Goal: Information Seeking & Learning: Learn about a topic

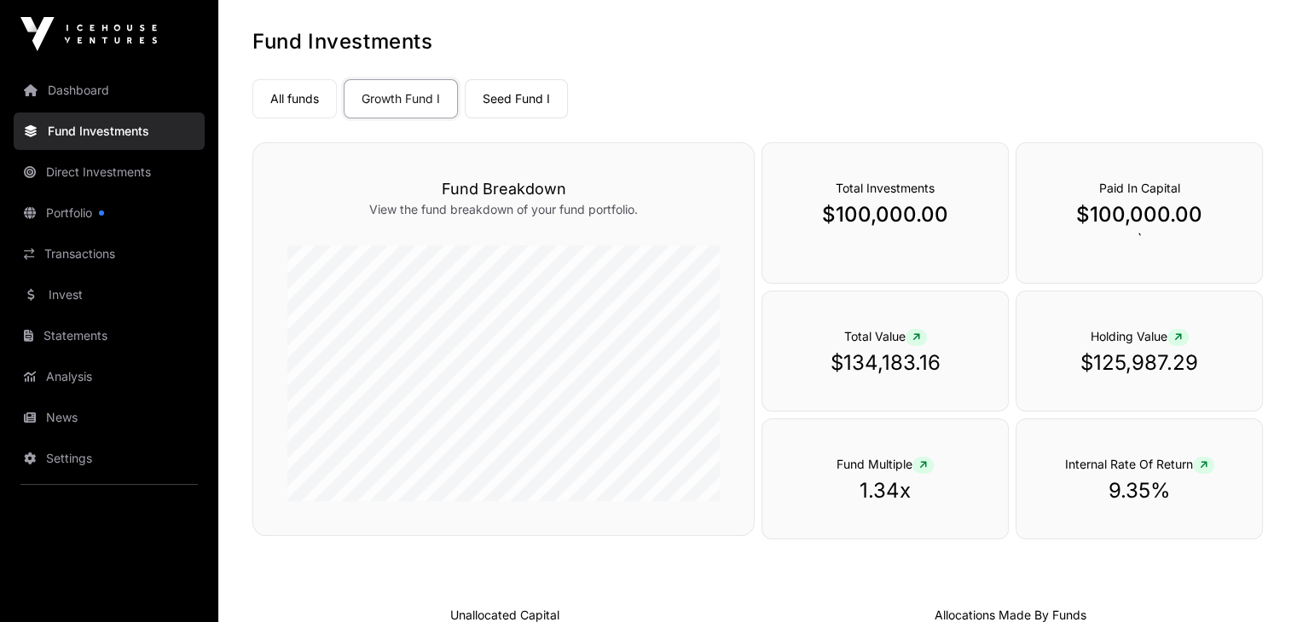
scroll to position [170, 0]
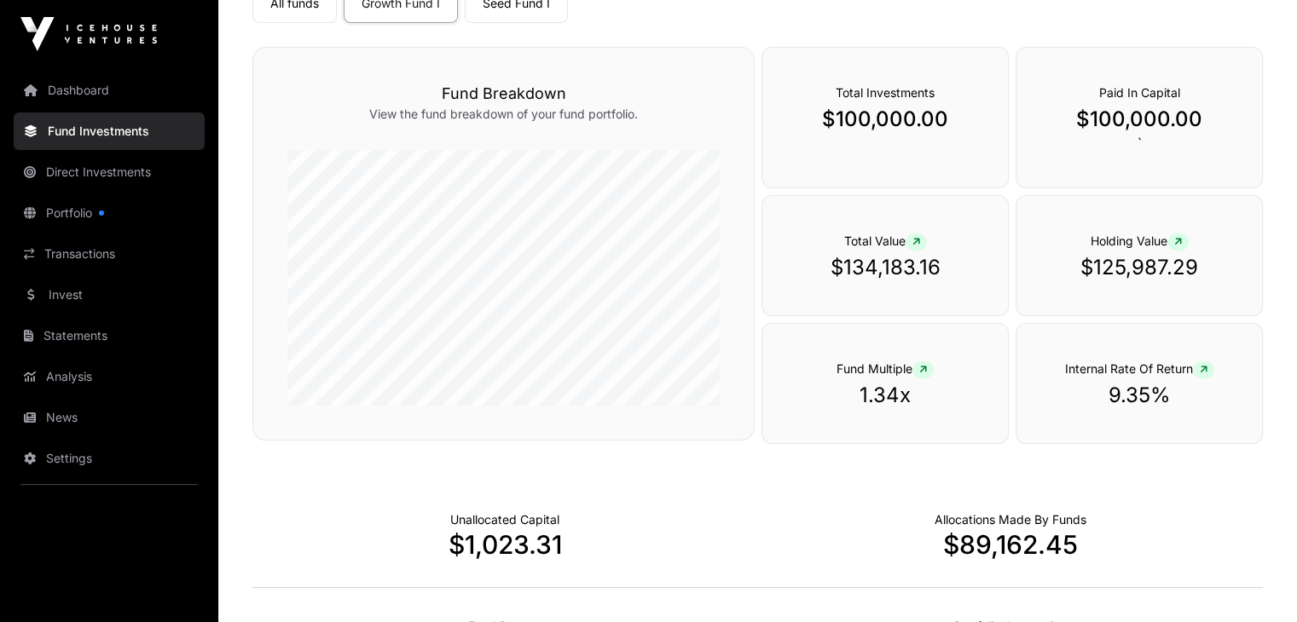
click at [490, 8] on link "Seed Fund I" at bounding box center [516, 3] width 103 height 39
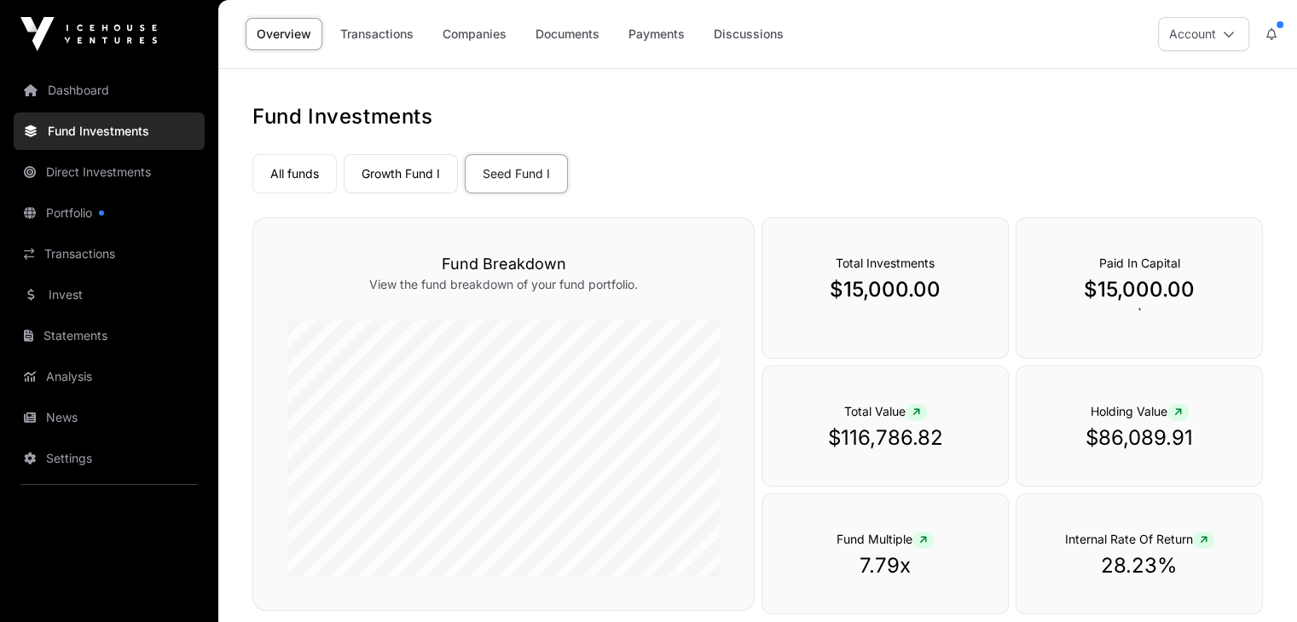
click at [358, 38] on link "Transactions" at bounding box center [376, 34] width 95 height 32
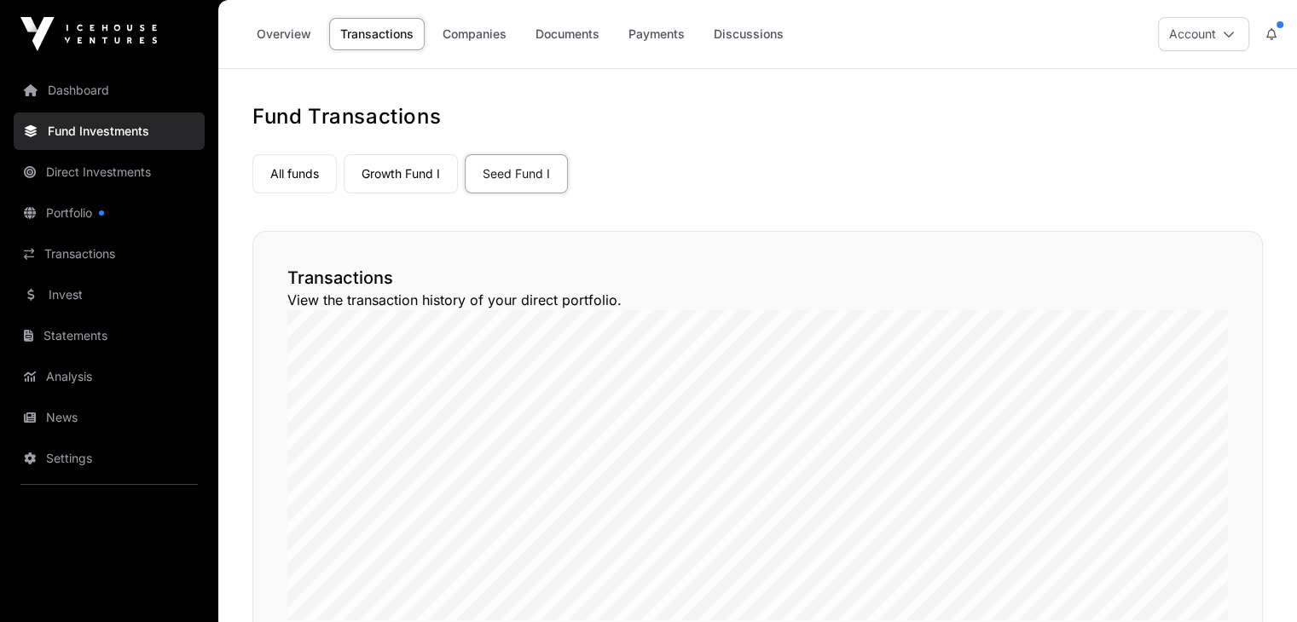
click at [655, 37] on link "Payments" at bounding box center [656, 34] width 78 height 32
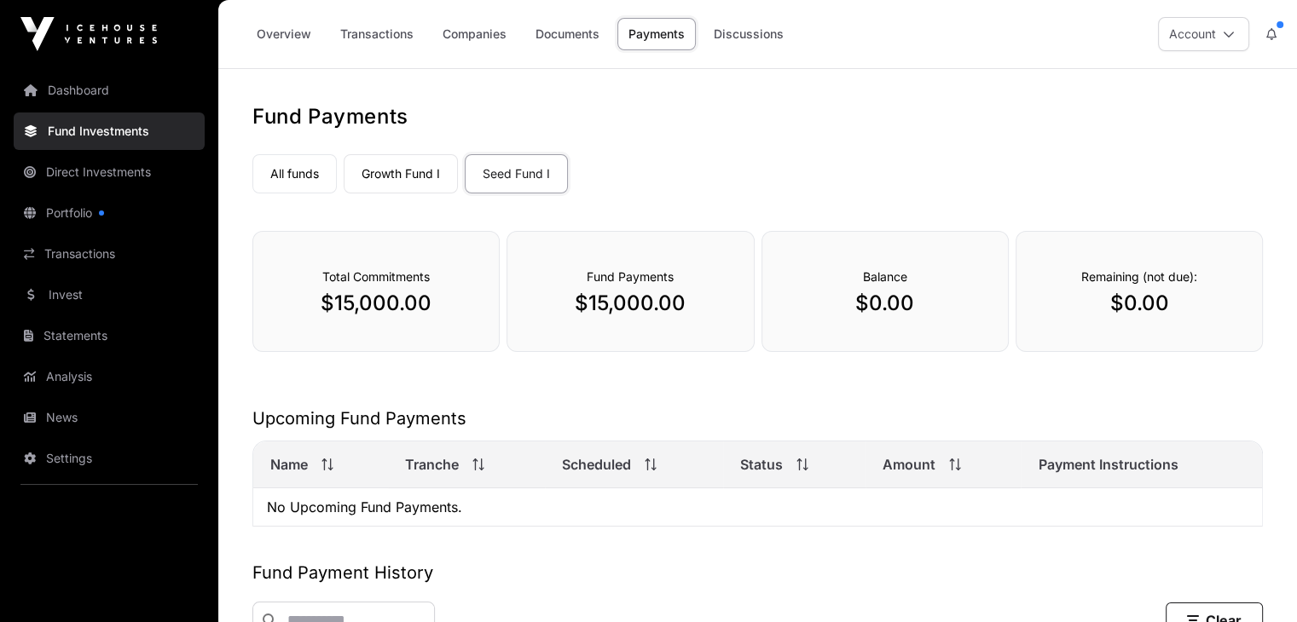
click at [485, 38] on link "Companies" at bounding box center [474, 34] width 86 height 32
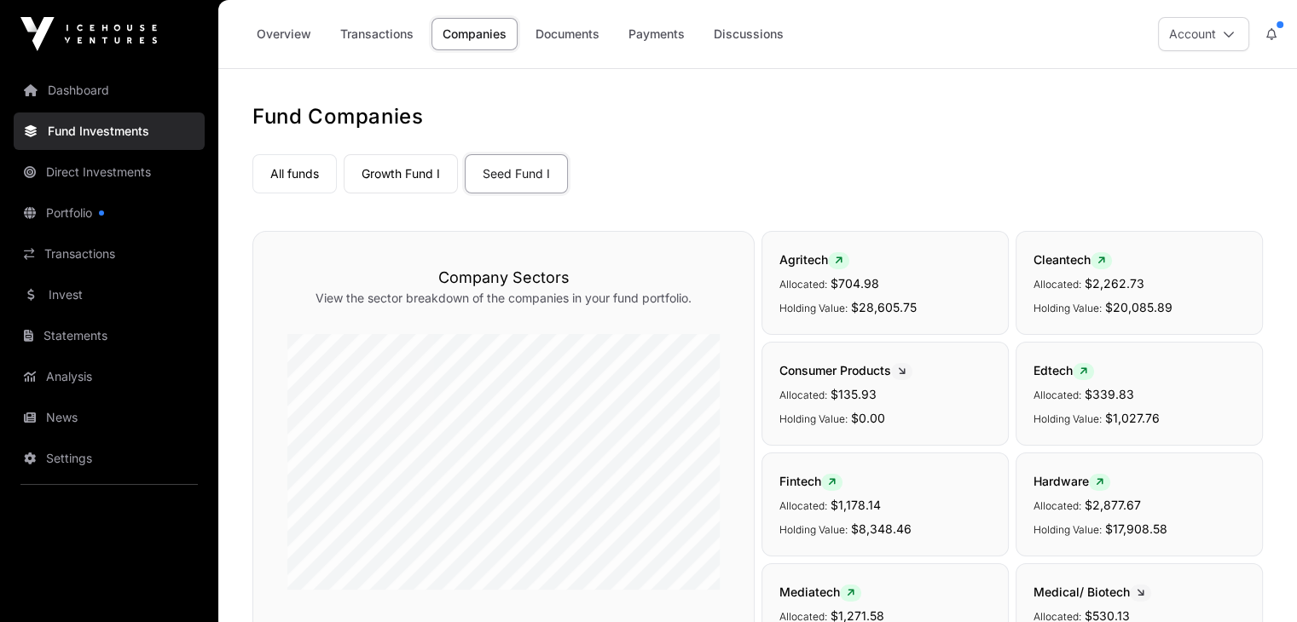
click at [298, 38] on link "Overview" at bounding box center [283, 34] width 77 height 32
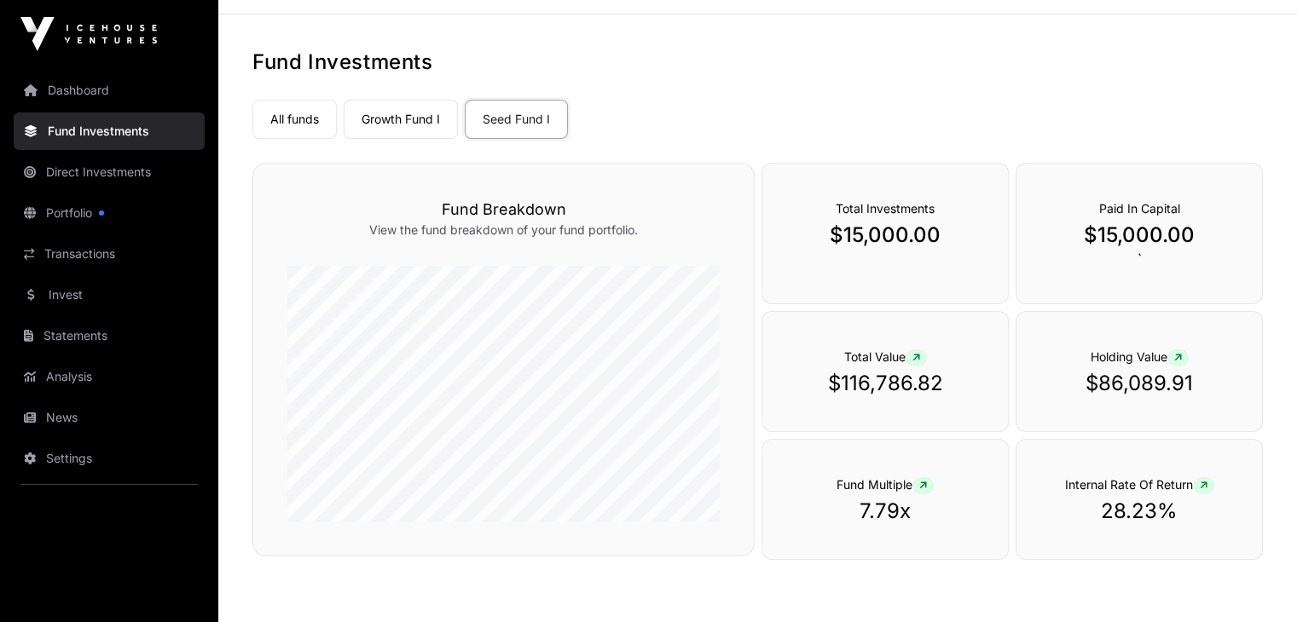
scroll to position [85, 0]
